Goal: Information Seeking & Learning: Learn about a topic

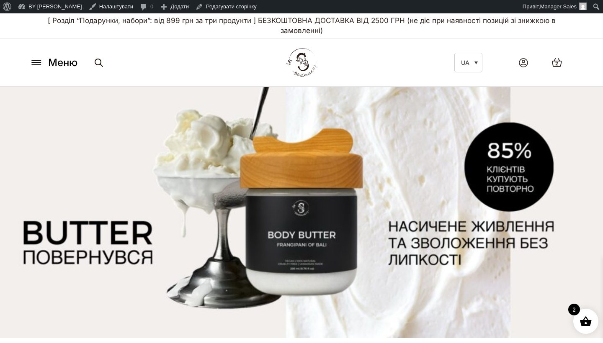
click at [298, 57] on img at bounding box center [301, 62] width 36 height 35
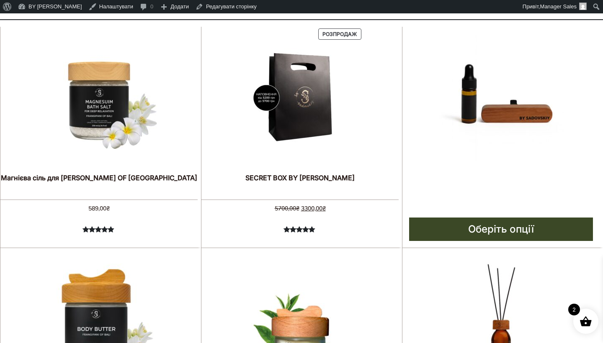
scroll to position [365, 0]
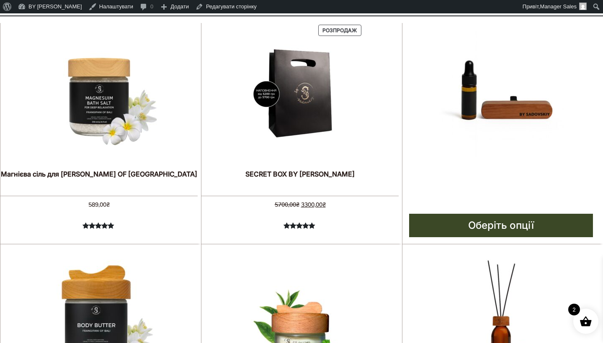
click at [462, 87] on img at bounding box center [501, 94] width 126 height 126
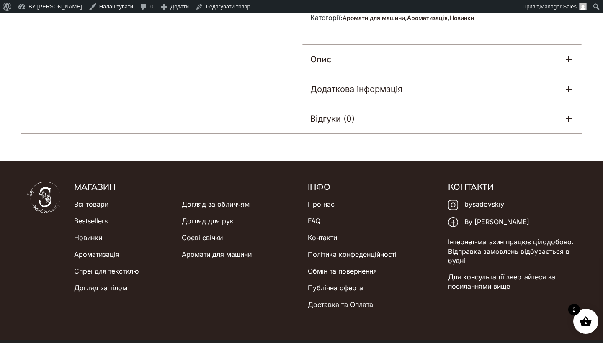
scroll to position [462, 0]
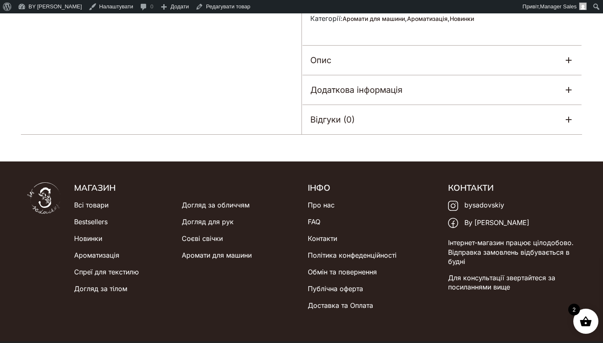
click at [357, 113] on div "Відгуки (0)" at bounding box center [442, 119] width 280 height 29
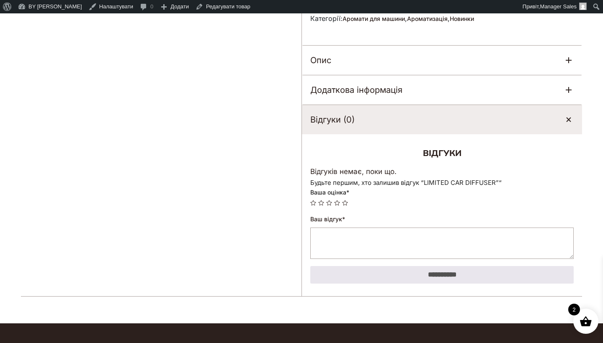
click at [358, 113] on div "Відгуки (0)" at bounding box center [442, 119] width 280 height 29
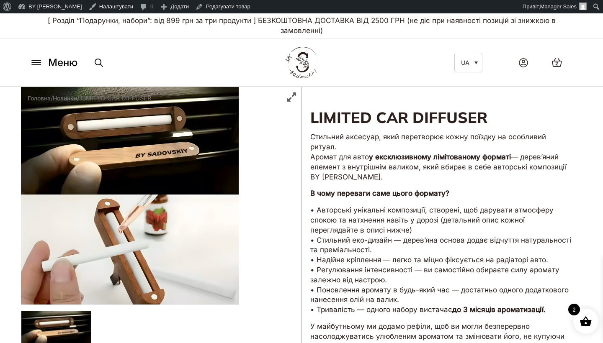
scroll to position [0, 0]
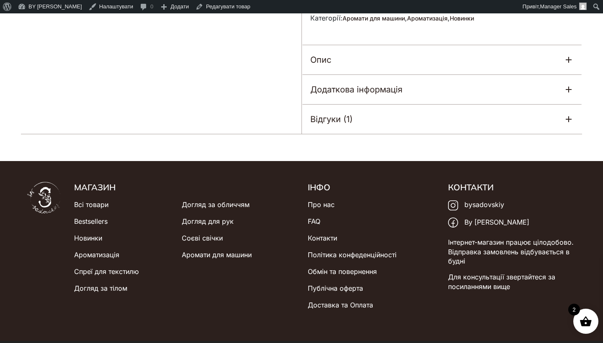
scroll to position [488, 0]
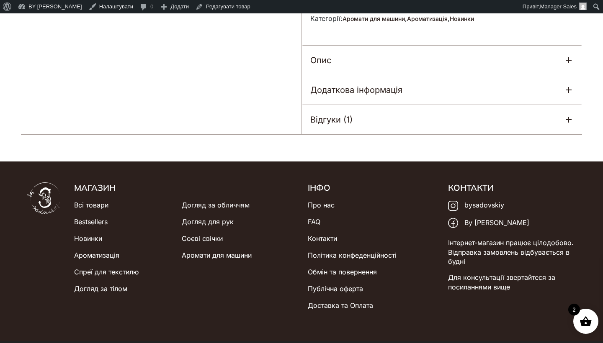
click at [360, 105] on div "Відгуки (1)" at bounding box center [442, 119] width 280 height 29
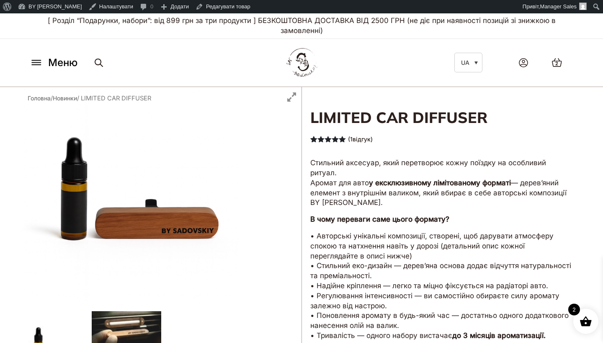
scroll to position [0, 0]
click at [310, 59] on img at bounding box center [301, 62] width 36 height 35
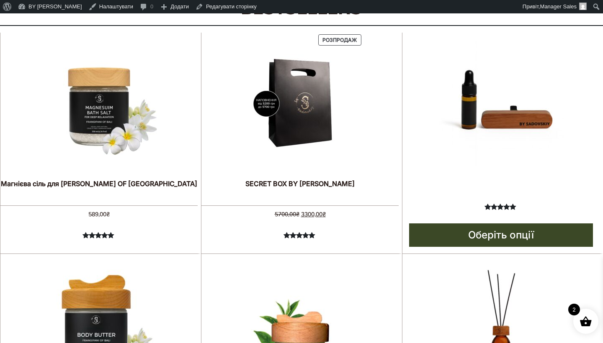
scroll to position [366, 0]
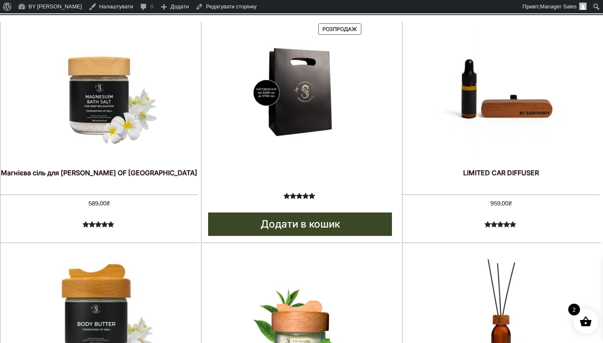
click at [343, 104] on img at bounding box center [300, 93] width 126 height 126
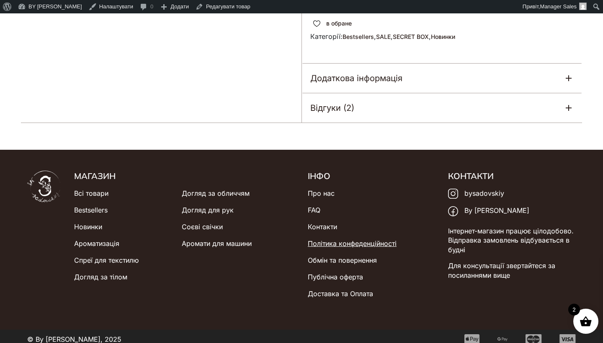
scroll to position [393, 0]
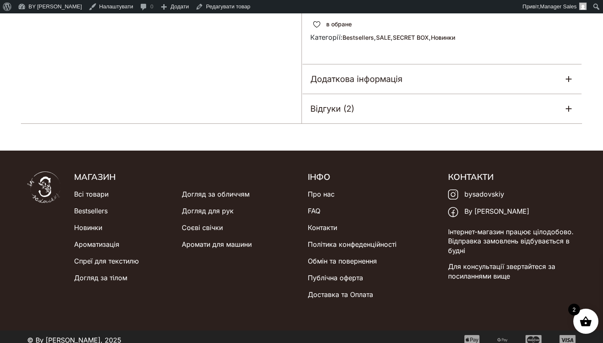
click at [366, 105] on div "Відгуки (2)" at bounding box center [442, 108] width 280 height 29
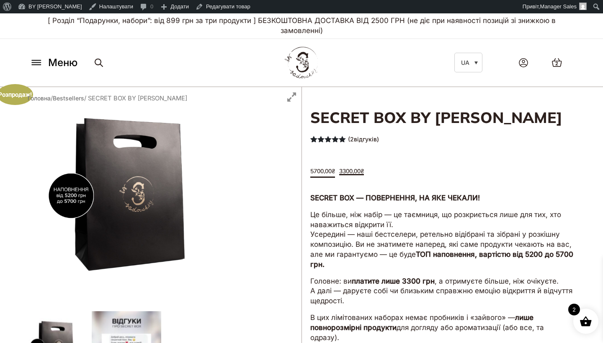
scroll to position [0, 0]
click at [315, 57] on img at bounding box center [301, 62] width 36 height 35
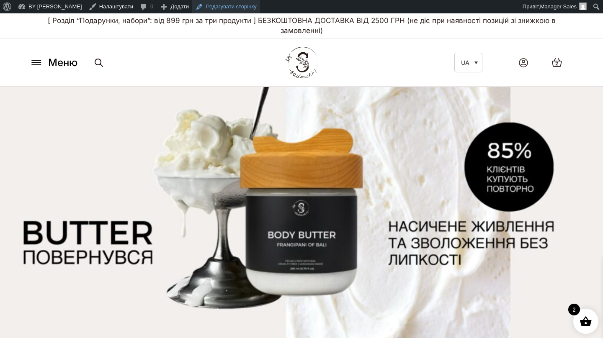
click at [225, 10] on link "Редагувати сторінку" at bounding box center [226, 6] width 68 height 13
click at [40, 60] on icon at bounding box center [36, 60] width 9 height 0
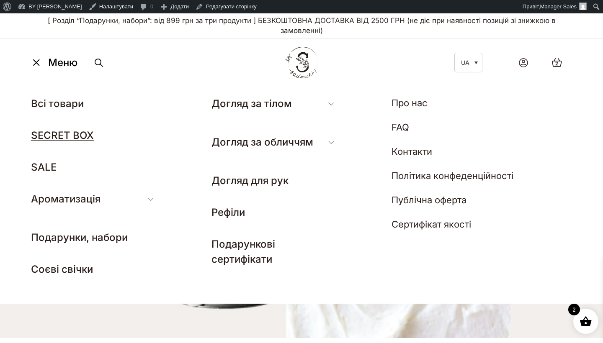
click at [67, 137] on link "SECRET BOX" at bounding box center [62, 135] width 63 height 12
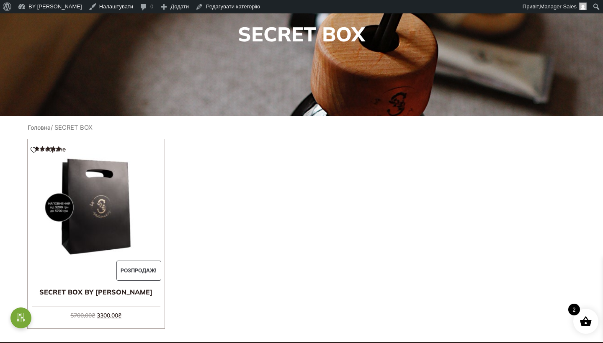
scroll to position [149, 0]
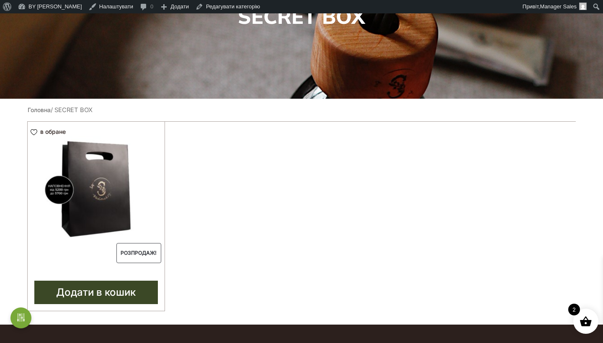
click at [108, 182] on img at bounding box center [96, 190] width 137 height 137
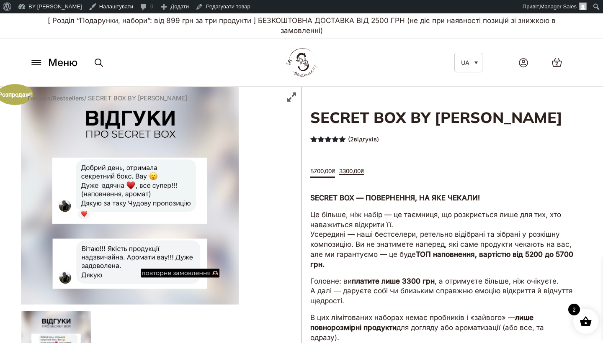
click at [296, 59] on img at bounding box center [301, 62] width 36 height 35
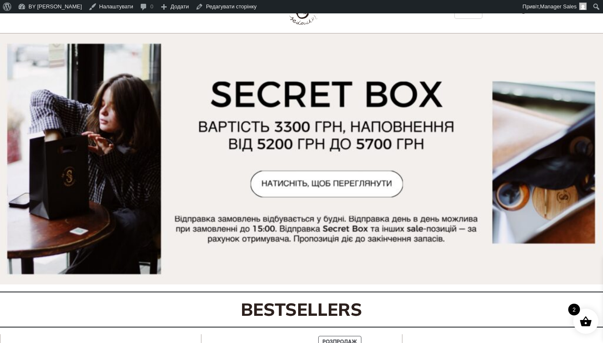
scroll to position [30, 0]
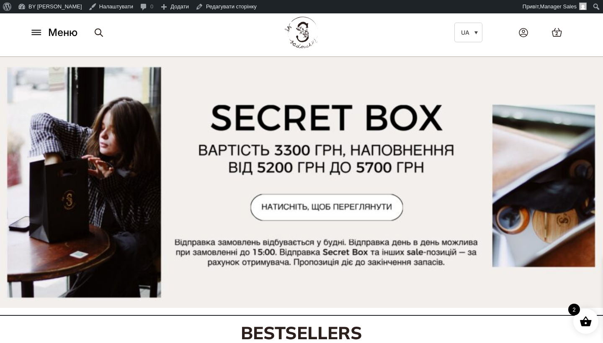
click at [302, 216] on img at bounding box center [301, 182] width 603 height 251
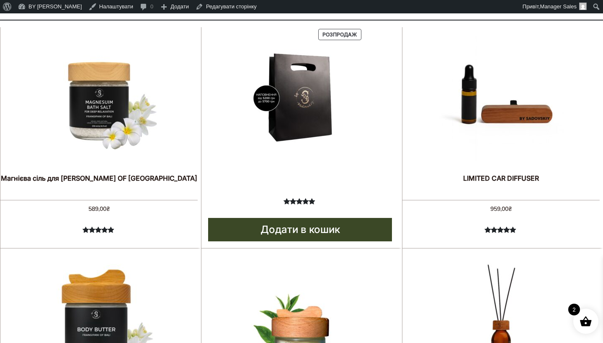
scroll to position [370, 0]
